Goal: Information Seeking & Learning: Learn about a topic

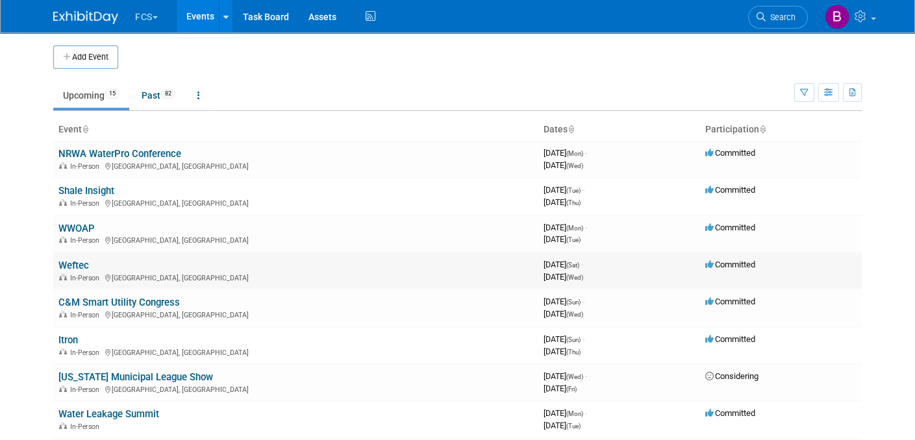
click at [81, 266] on link "Weftec" at bounding box center [73, 266] width 31 height 12
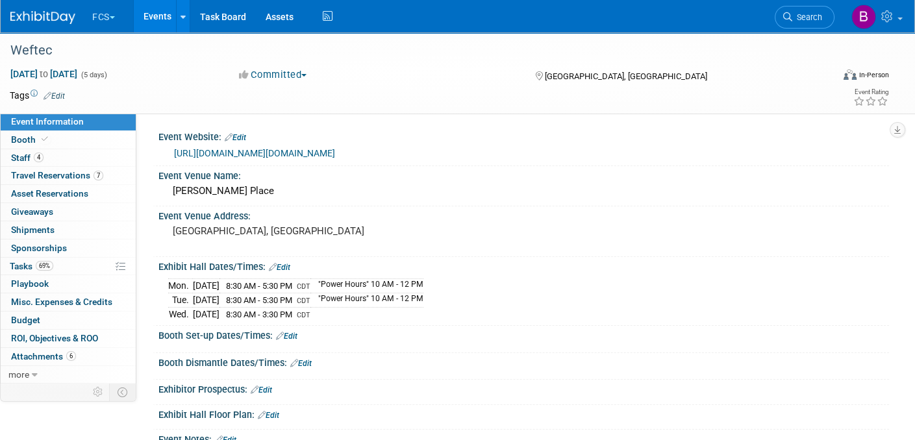
click at [272, 150] on link "https://weftec25.exh.mapyourshow.com/7_0/resources:main.page?pageid=9&filter=0" at bounding box center [254, 153] width 161 height 10
click at [39, 15] on img at bounding box center [42, 17] width 65 height 13
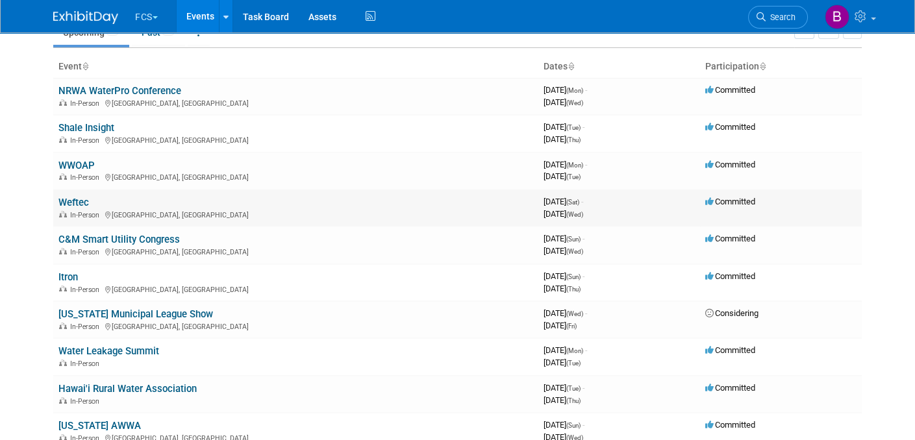
scroll to position [65, 0]
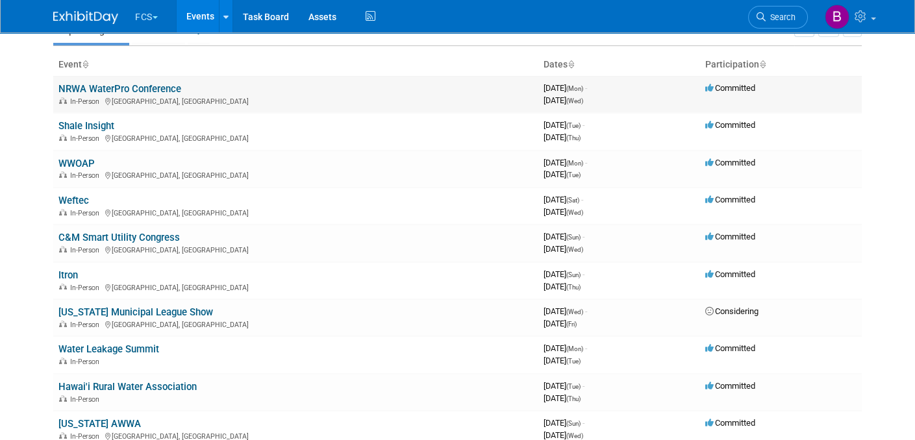
click at [162, 85] on link "NRWA WaterPro Conference" at bounding box center [119, 89] width 123 height 12
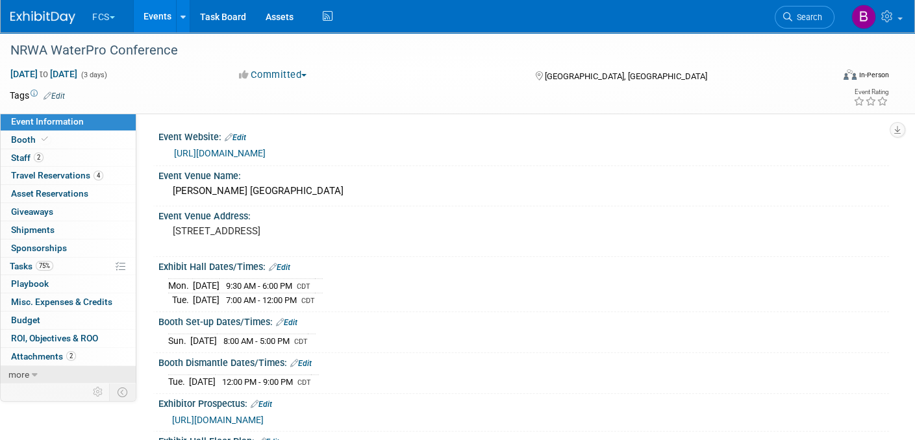
click at [32, 373] on icon at bounding box center [35, 375] width 6 height 9
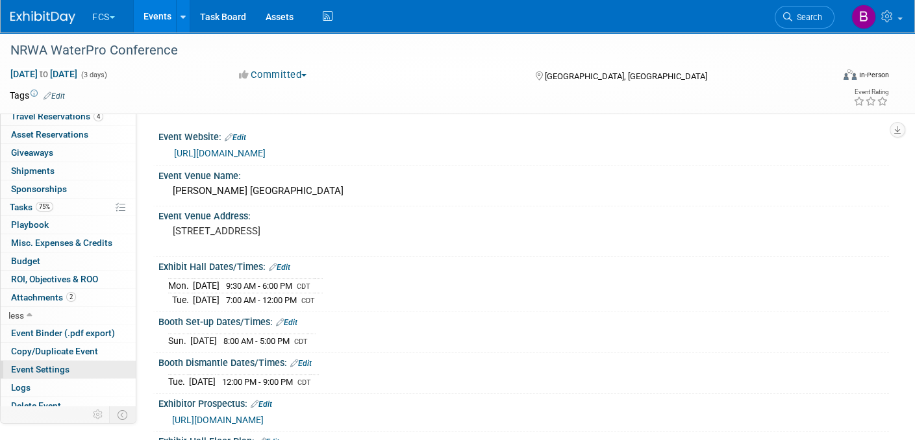
scroll to position [64, 0]
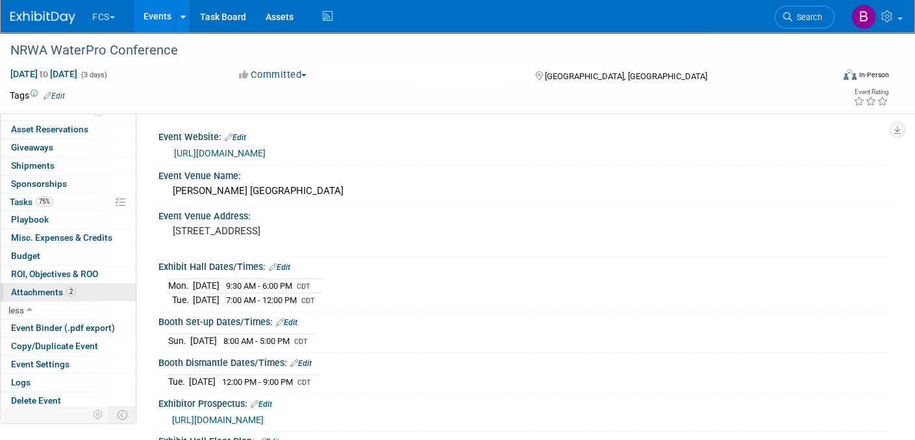
click at [73, 288] on span "2" at bounding box center [71, 292] width 10 height 10
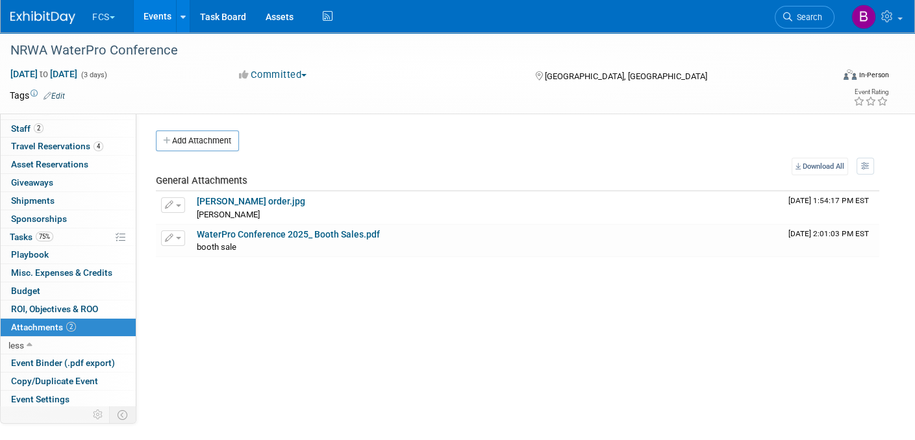
scroll to position [0, 0]
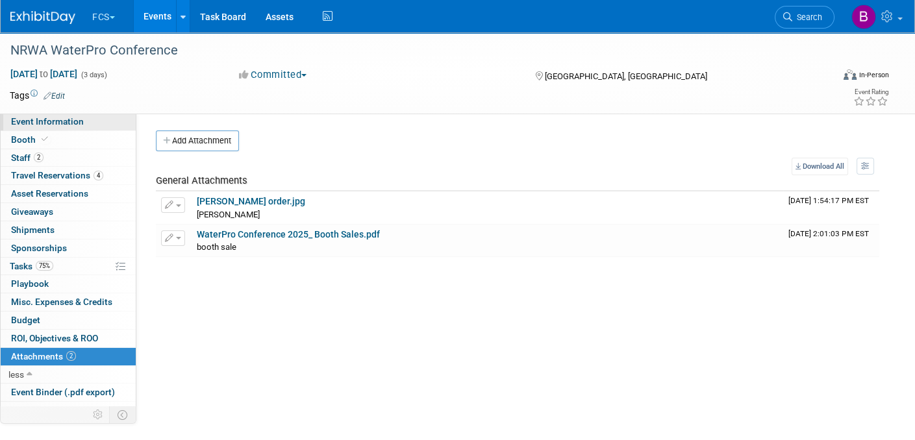
click at [47, 120] on span "Event Information" at bounding box center [47, 121] width 73 height 10
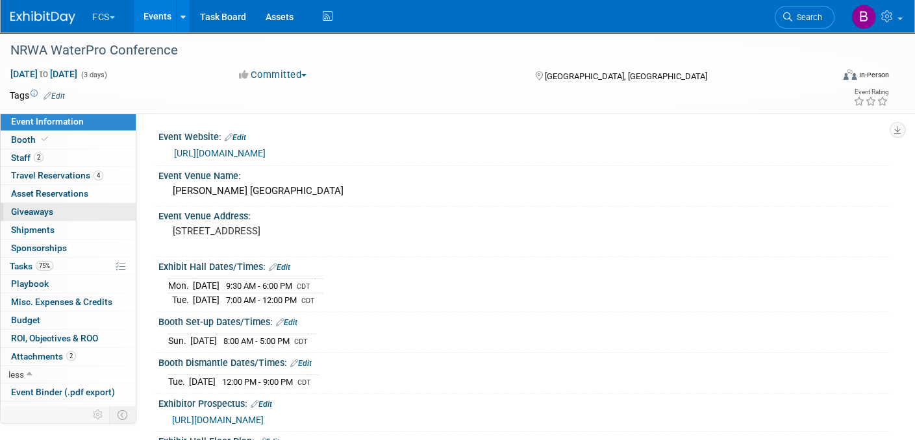
scroll to position [64, 0]
